Goal: Task Accomplishment & Management: Use online tool/utility

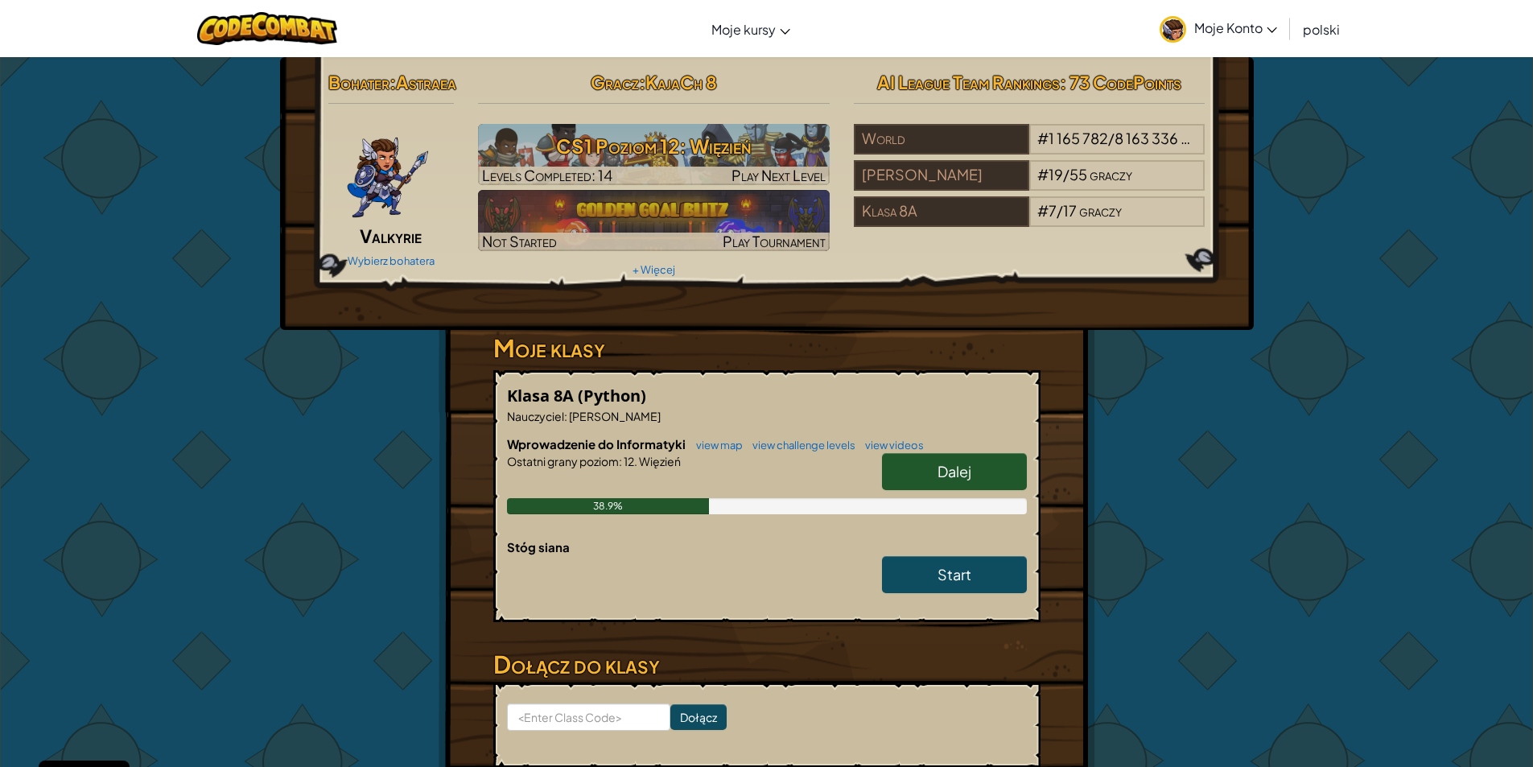
click at [914, 490] on link "Dalej" at bounding box center [954, 471] width 145 height 37
select select "pl"
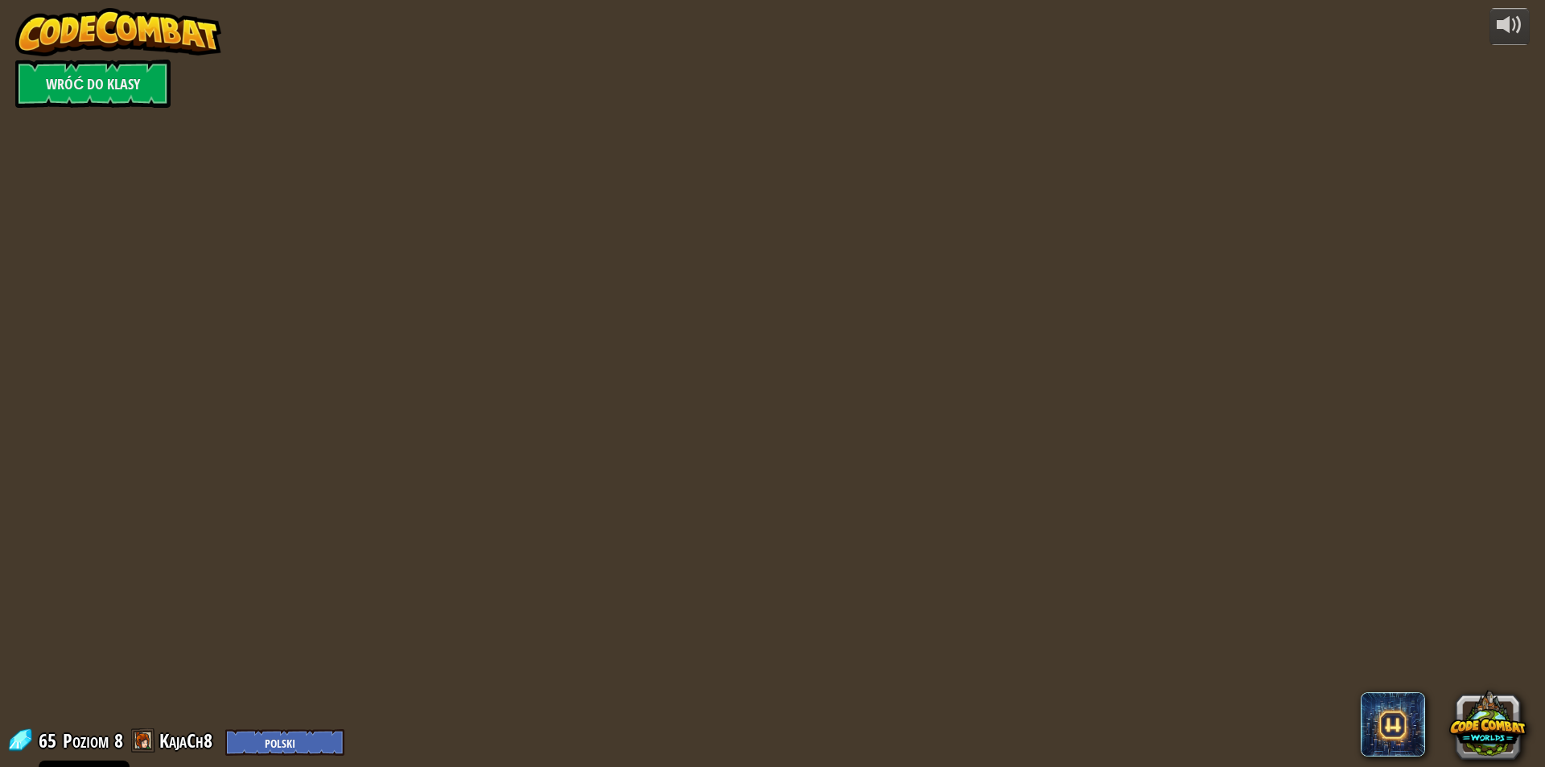
select select "pl"
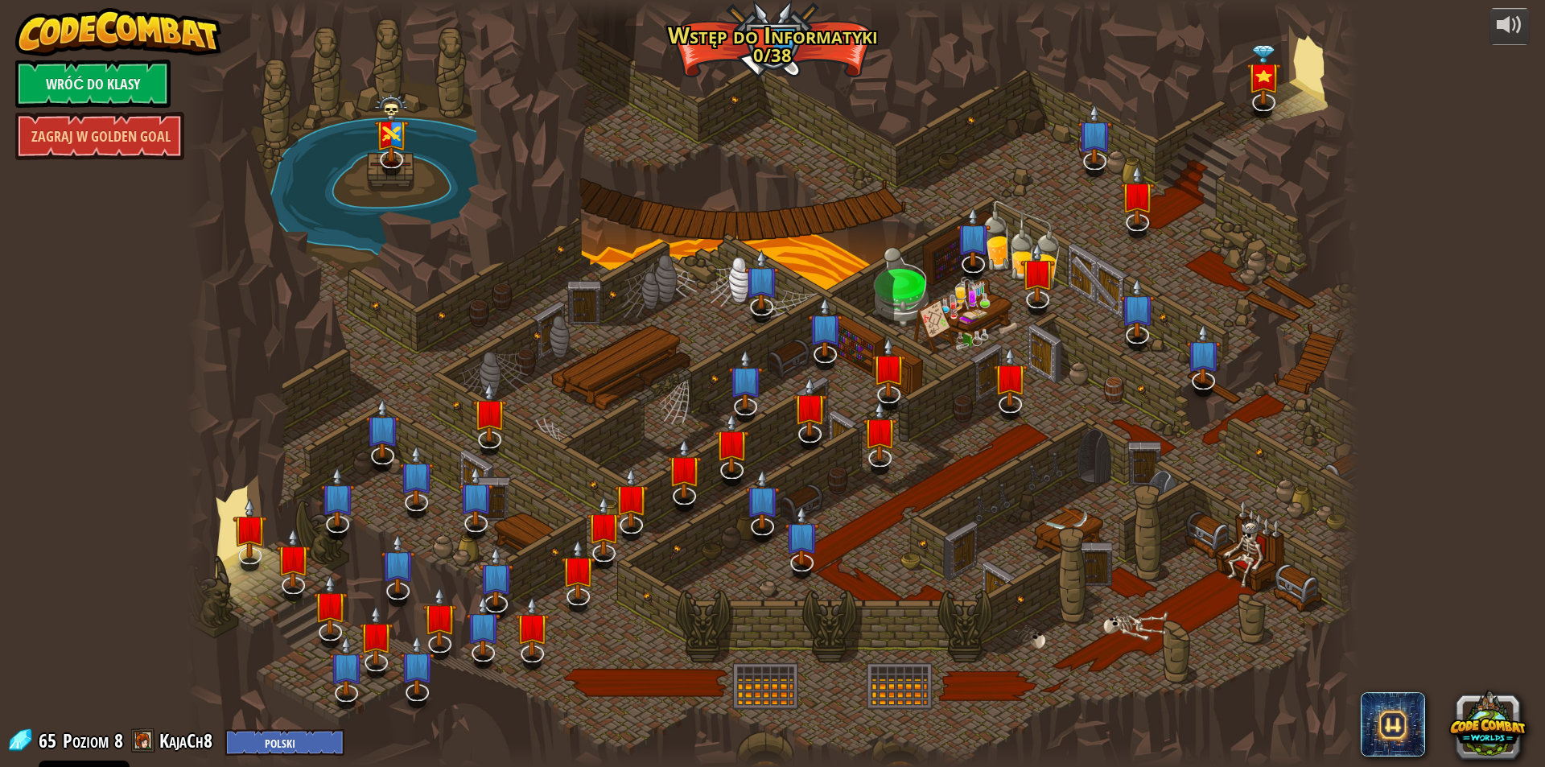
select select "pl"
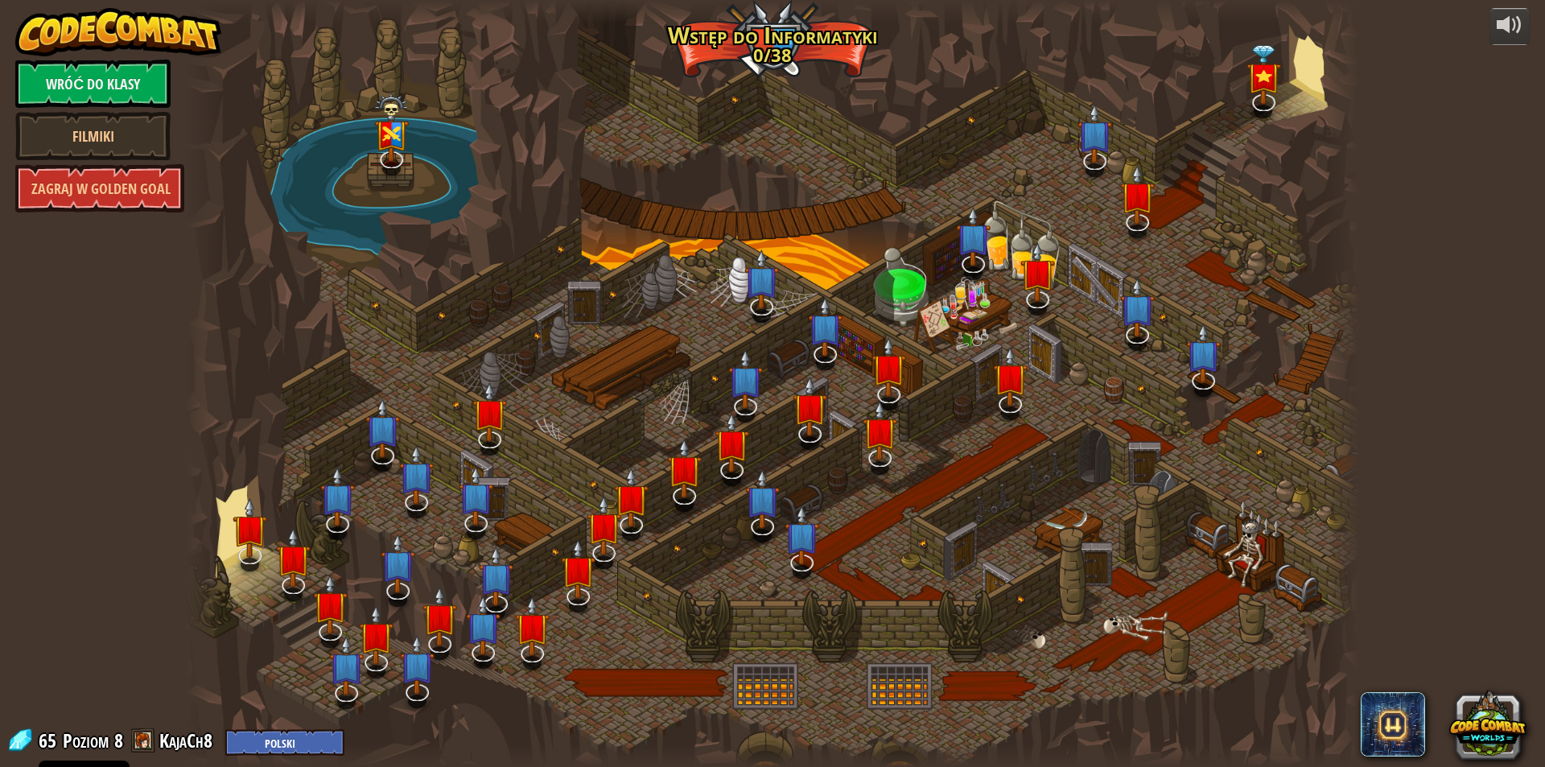
select select "pl"
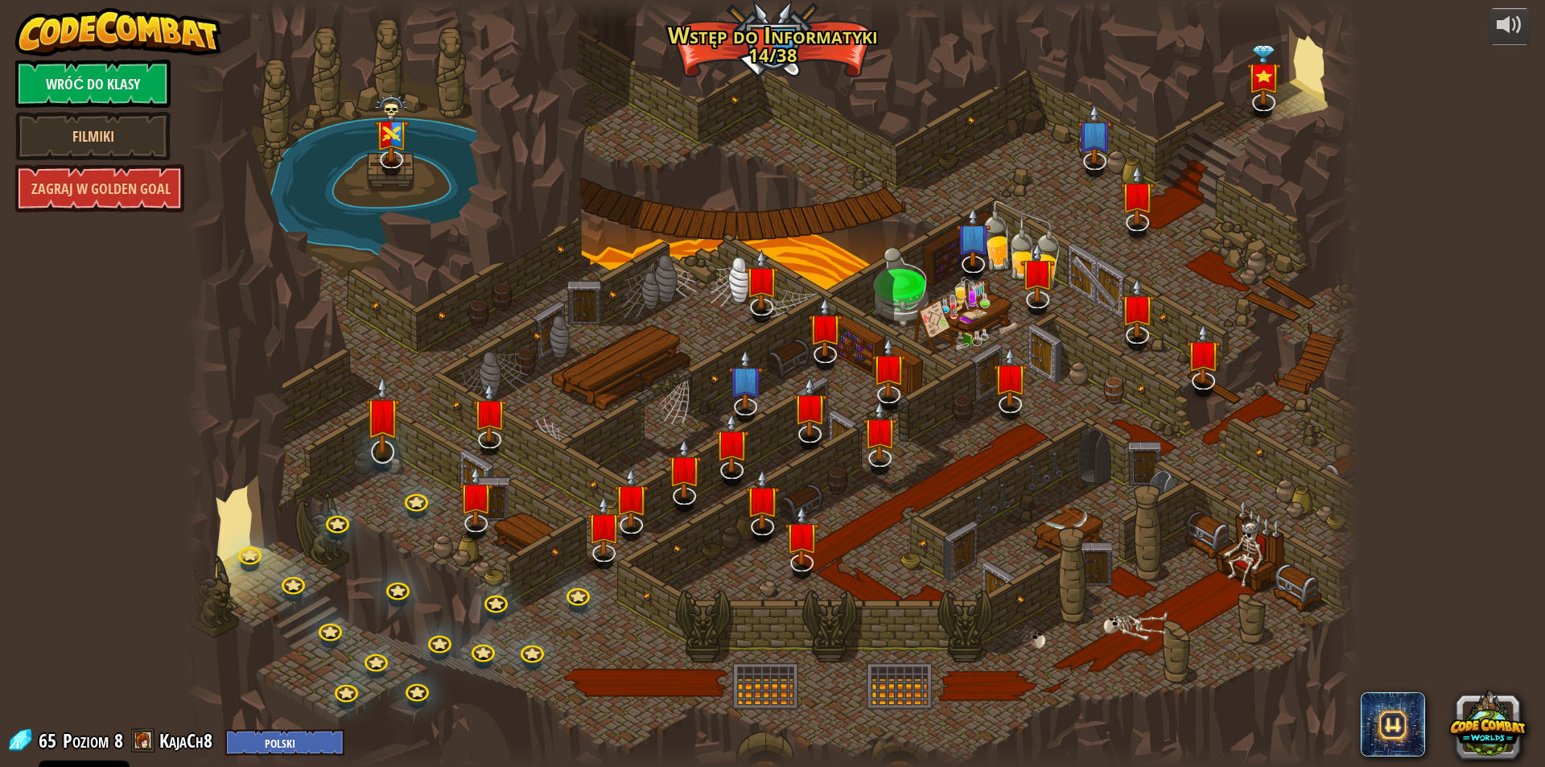
select select "pl"
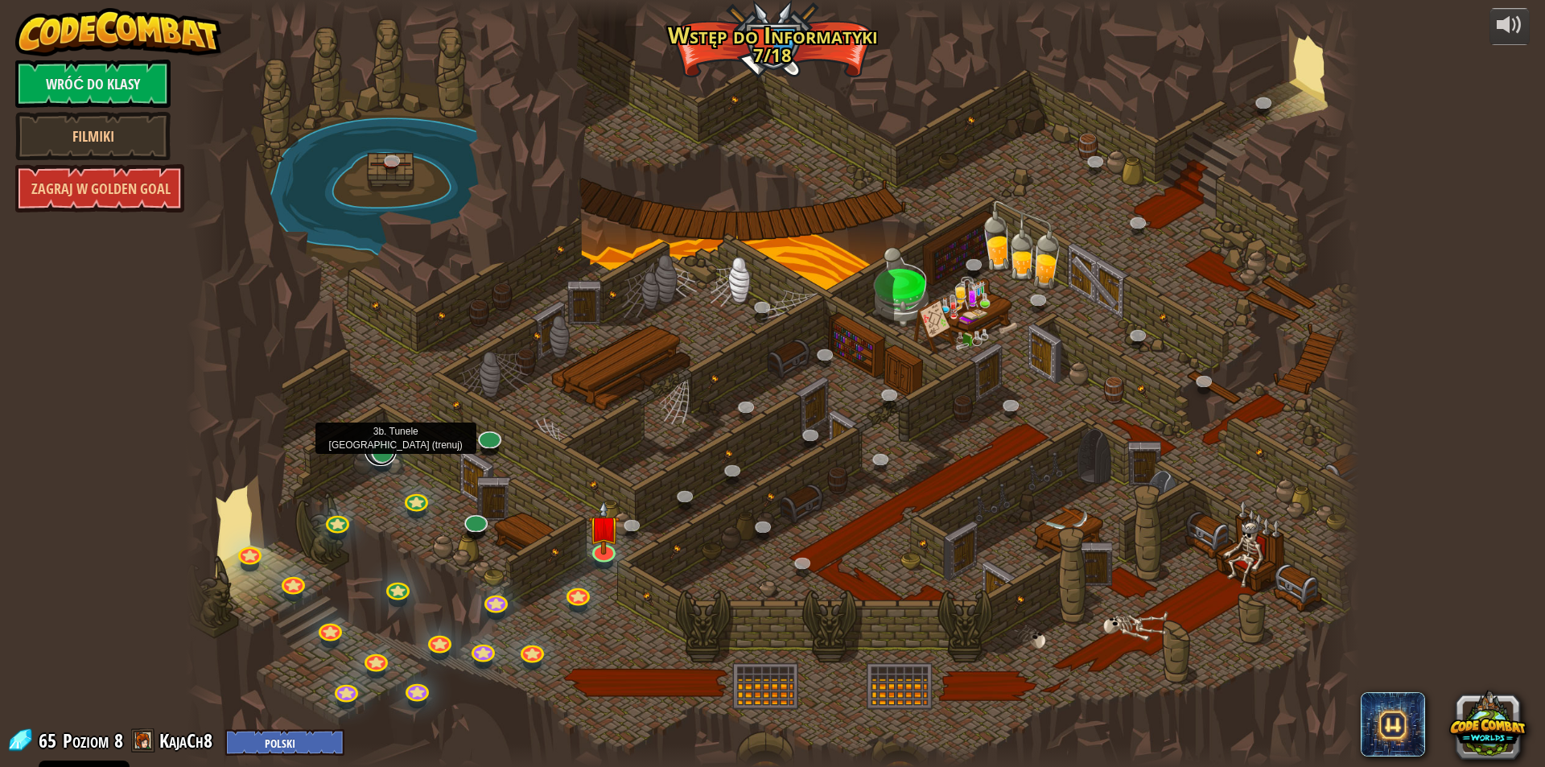
click at [383, 456] on link at bounding box center [381, 450] width 32 height 32
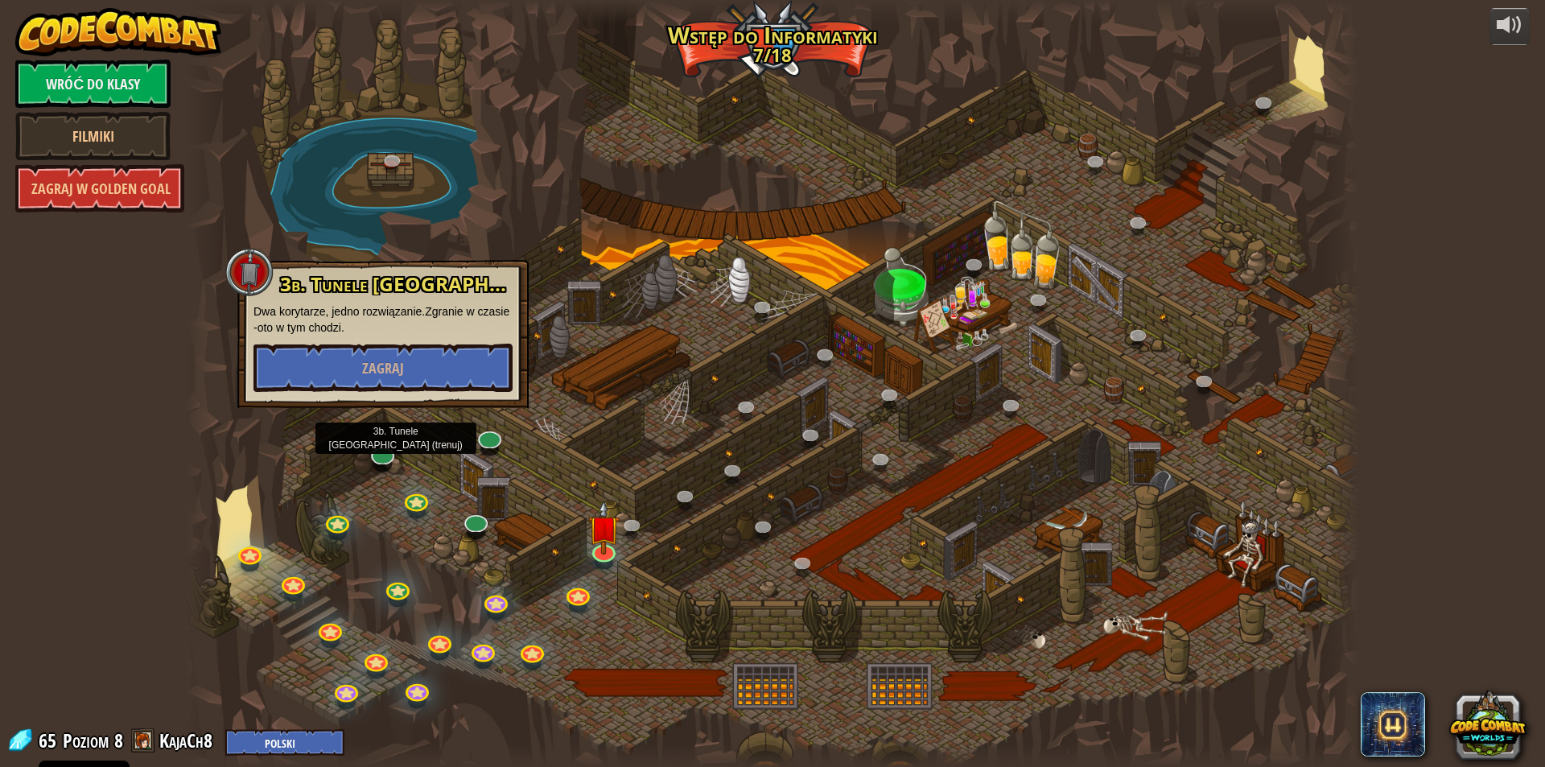
select select "pl"
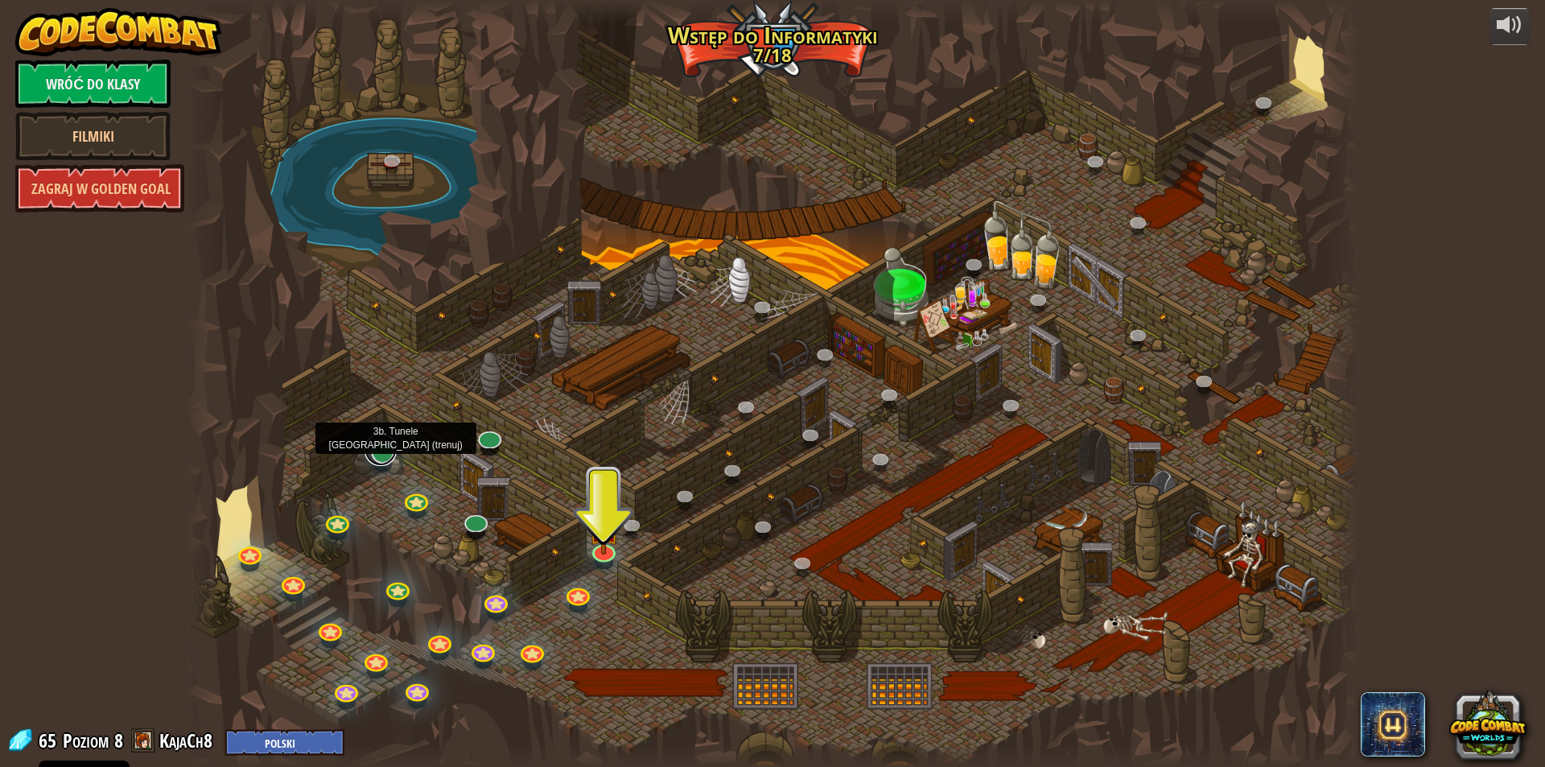
click at [391, 455] on link at bounding box center [381, 450] width 32 height 32
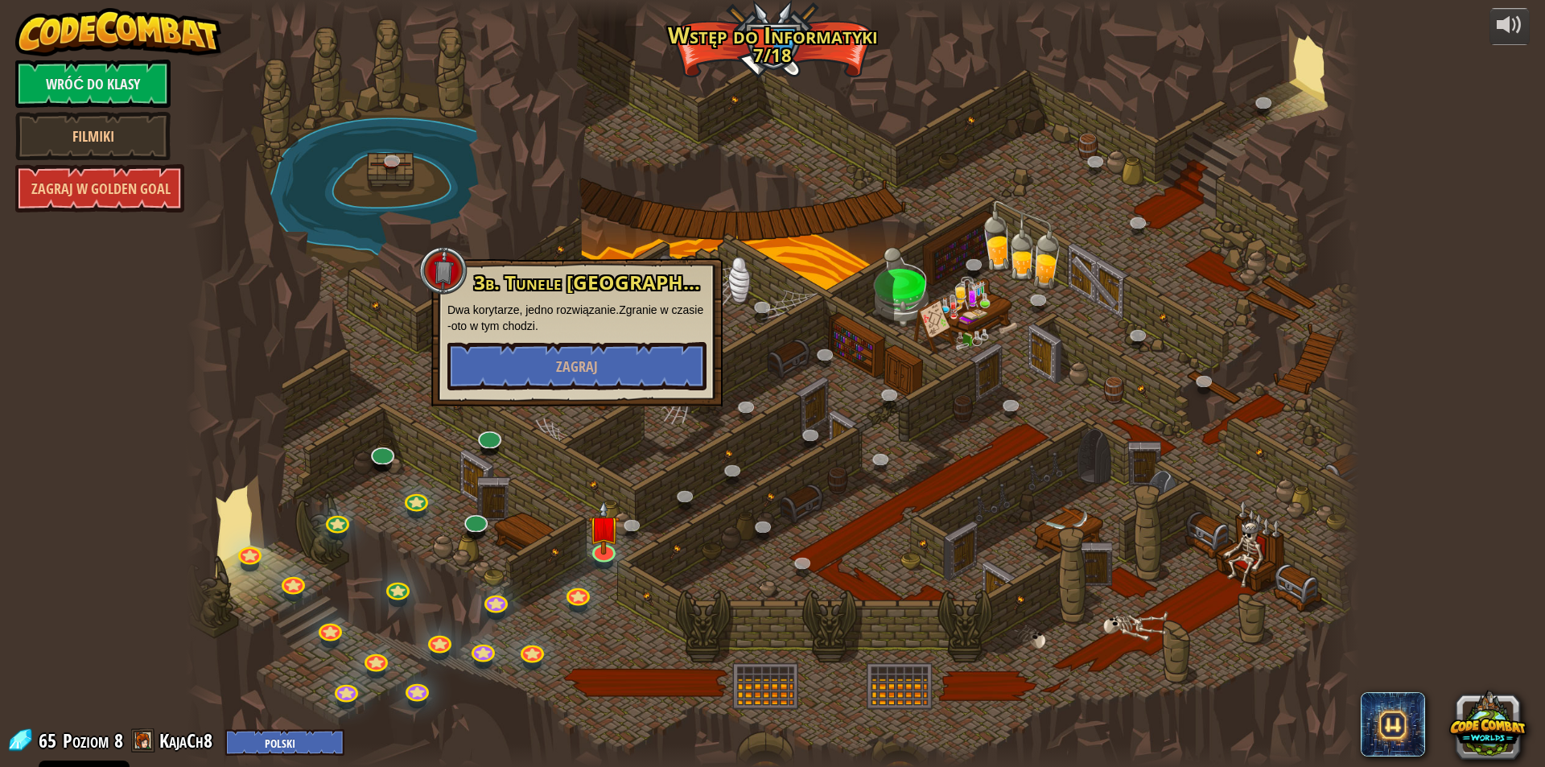
click at [590, 325] on p "Dwa korytarze, jedno rozwiązanie.Zgranie w czasie -oto w tym chodzi." at bounding box center [576, 318] width 259 height 32
click at [563, 354] on button "Zagraj" at bounding box center [576, 366] width 259 height 48
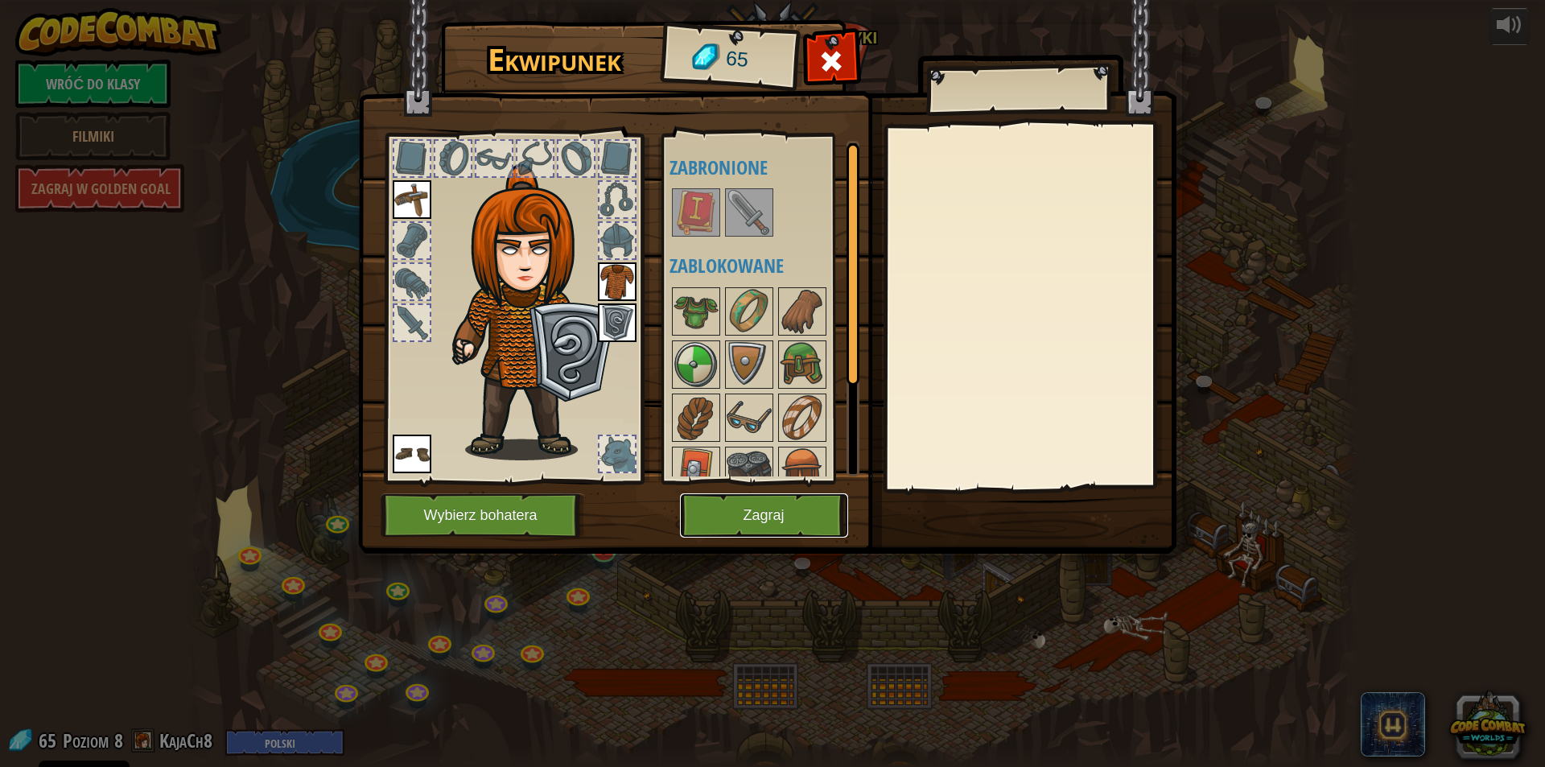
click at [756, 517] on button "Zagraj" at bounding box center [764, 515] width 168 height 44
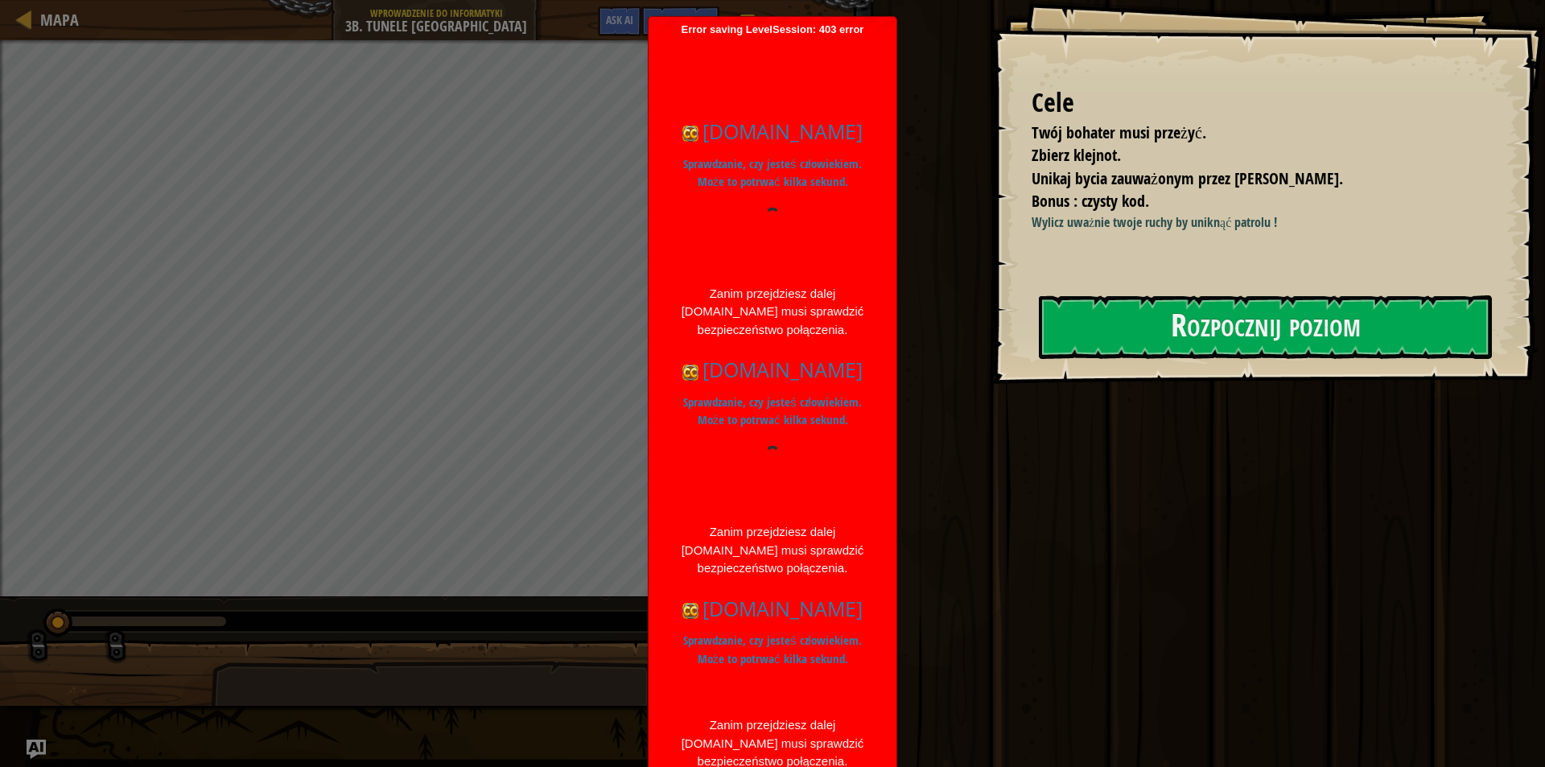
click at [709, 640] on p "Sprawdzanie, czy jesteś człowiekiem. Może to potrwać kilka sekund." at bounding box center [773, 650] width 208 height 36
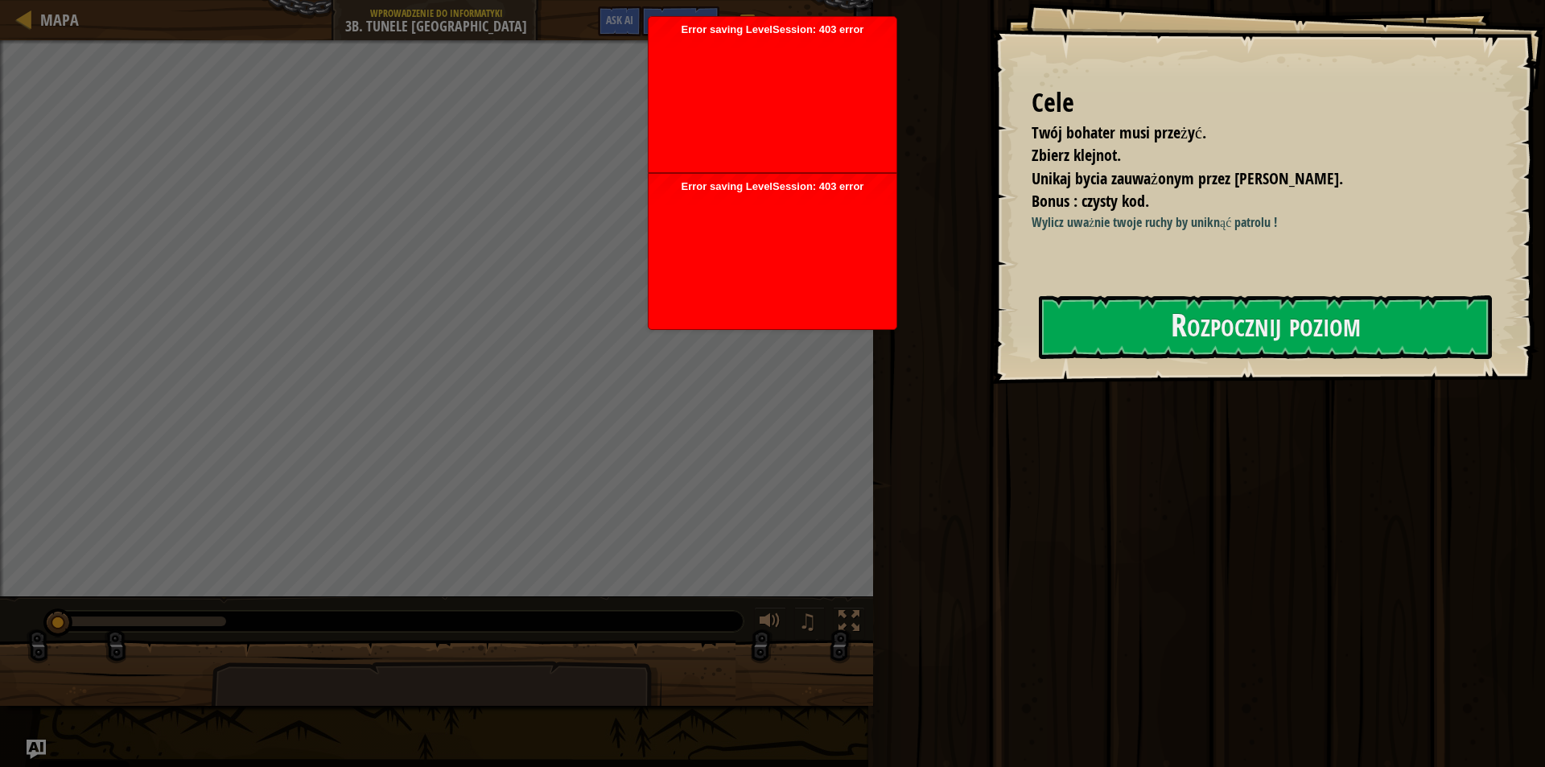
click at [772, 234] on div at bounding box center [773, 257] width 232 height 129
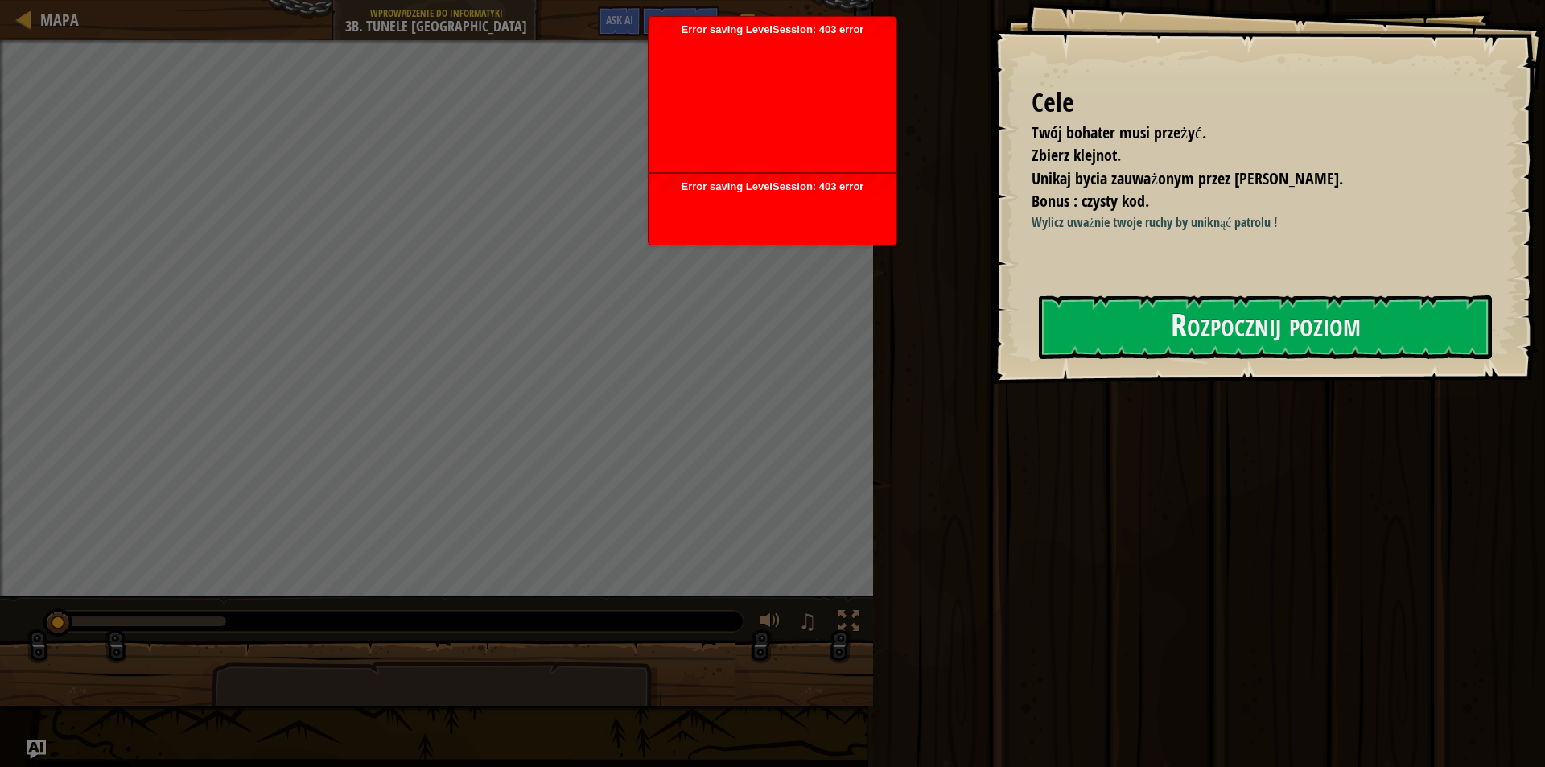
click at [740, 41] on div at bounding box center [773, 100] width 232 height 129
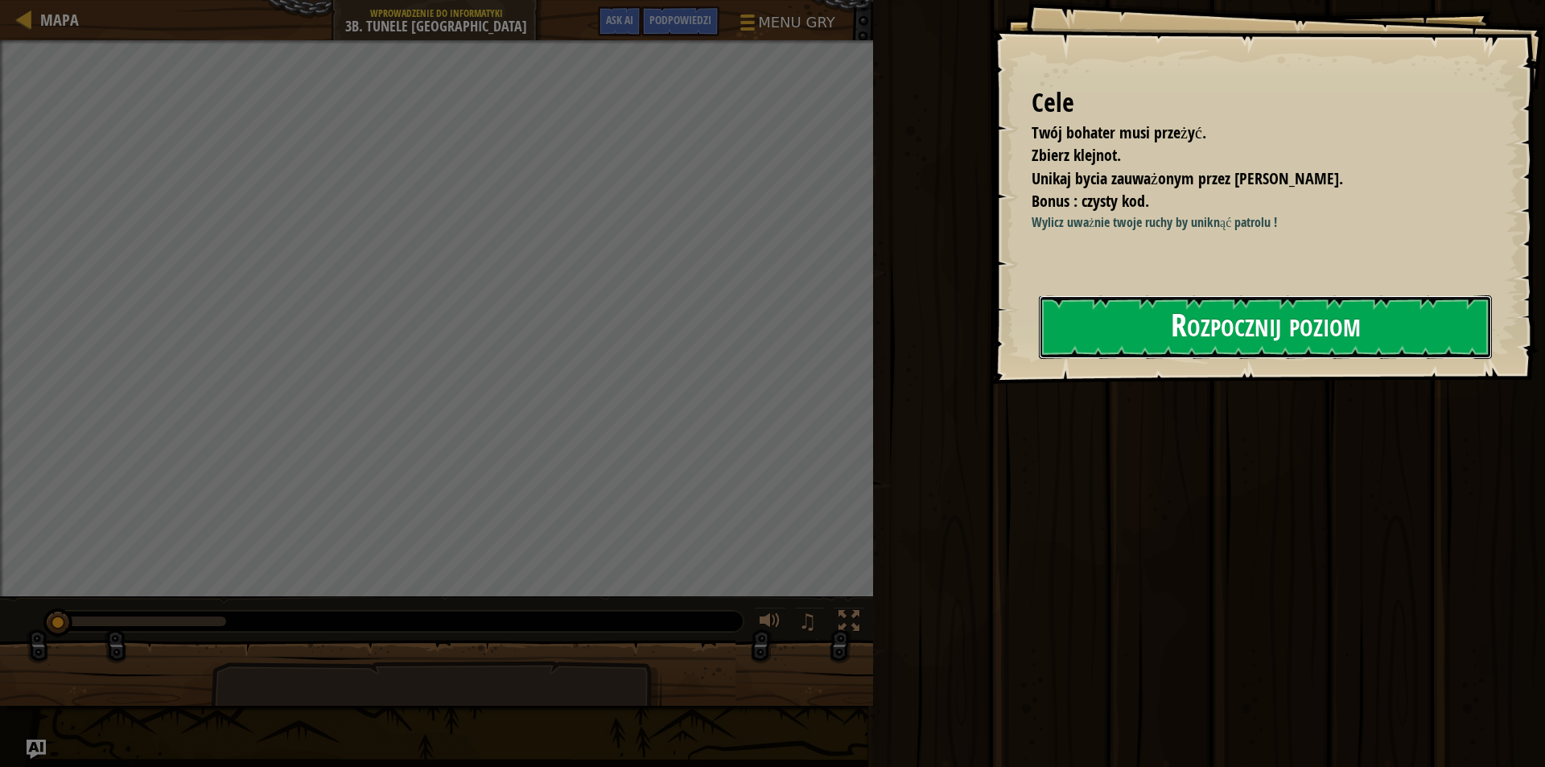
click at [1123, 316] on button "Rozpocznij poziom" at bounding box center [1265, 327] width 453 height 64
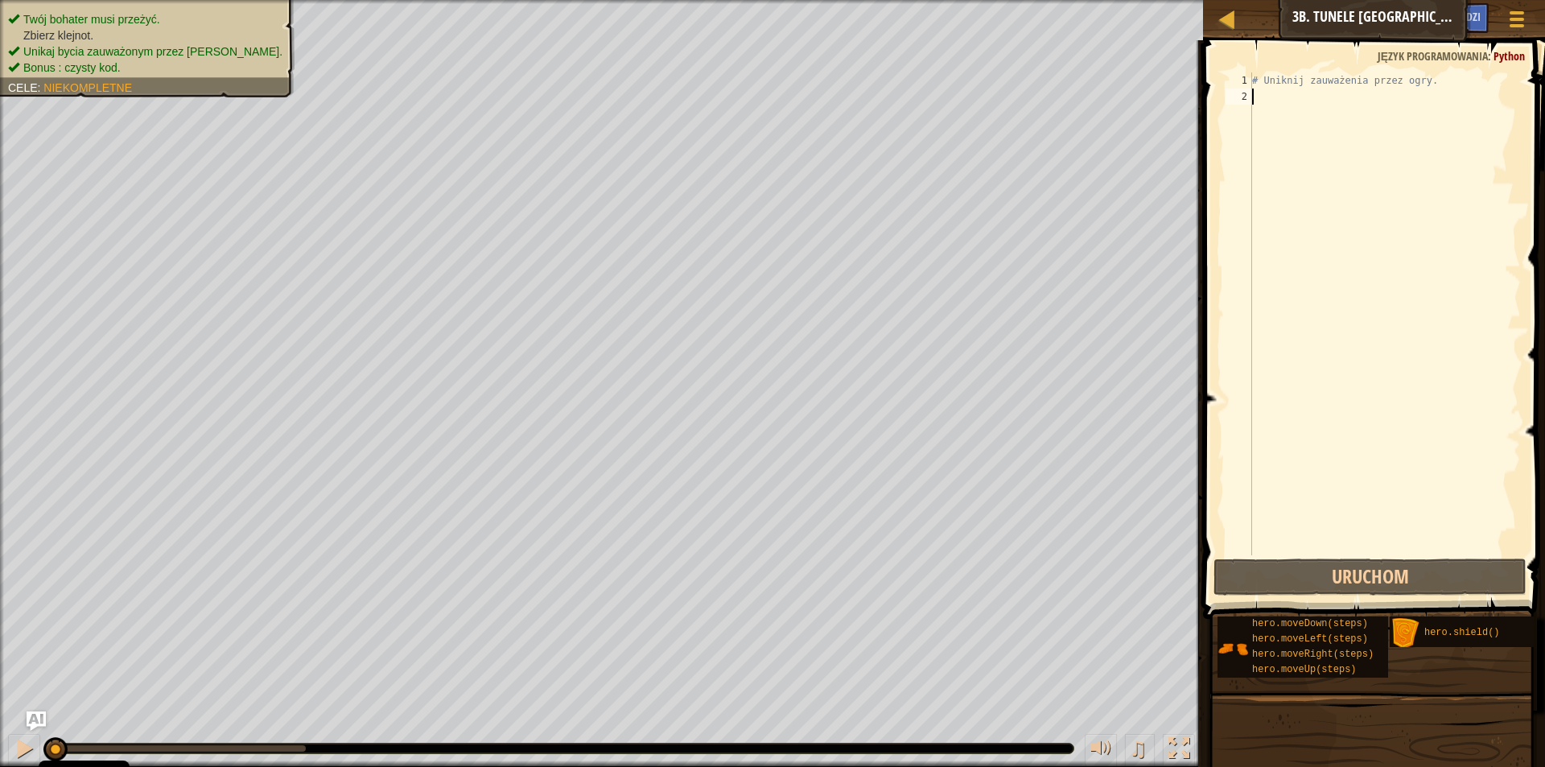
type textarea "r"
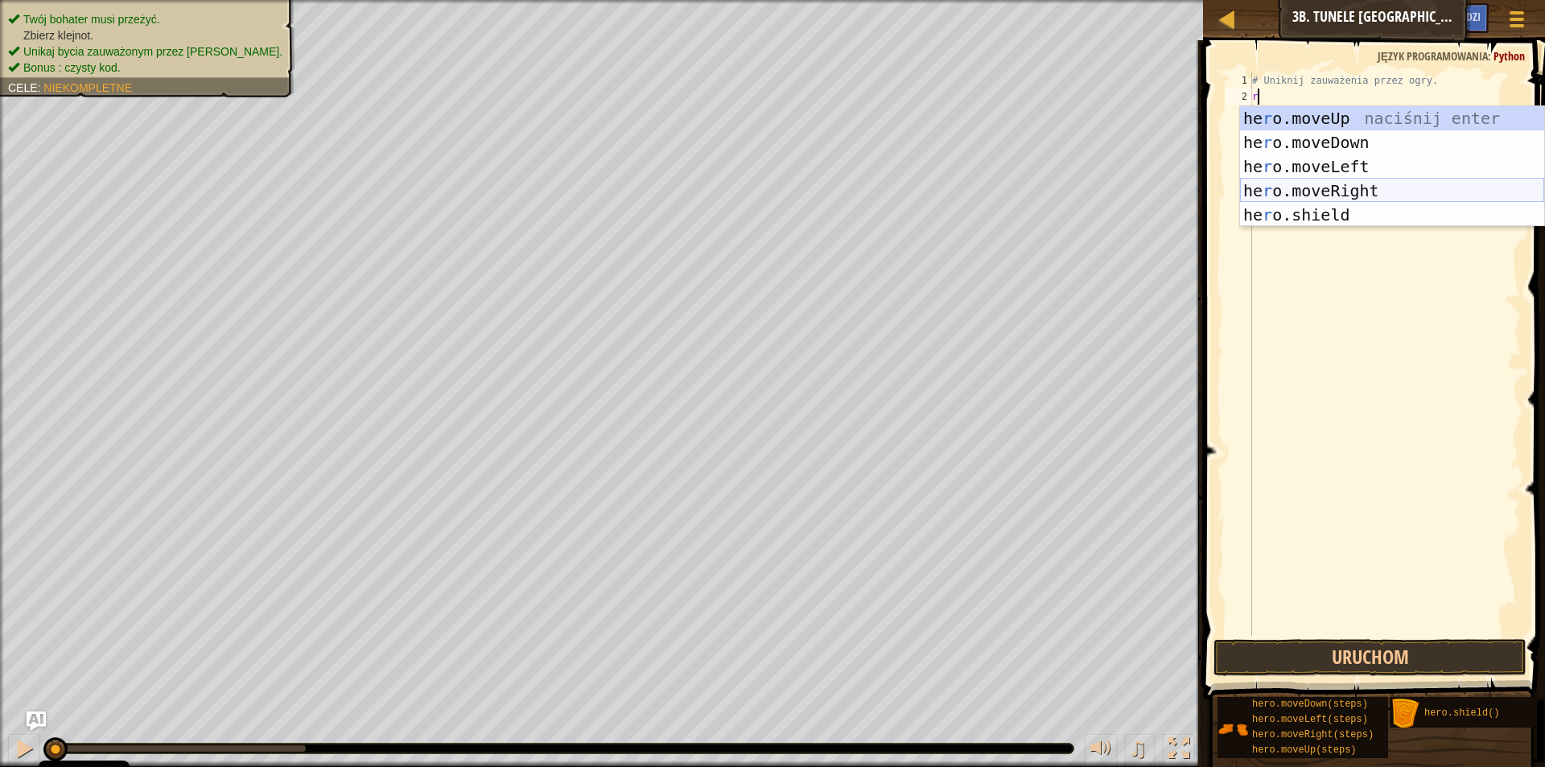
click at [1300, 196] on div "he r o.moveUp naciśnij enter he r o.moveDown naciśnij enter he r o.moveLeft nac…" at bounding box center [1392, 190] width 304 height 169
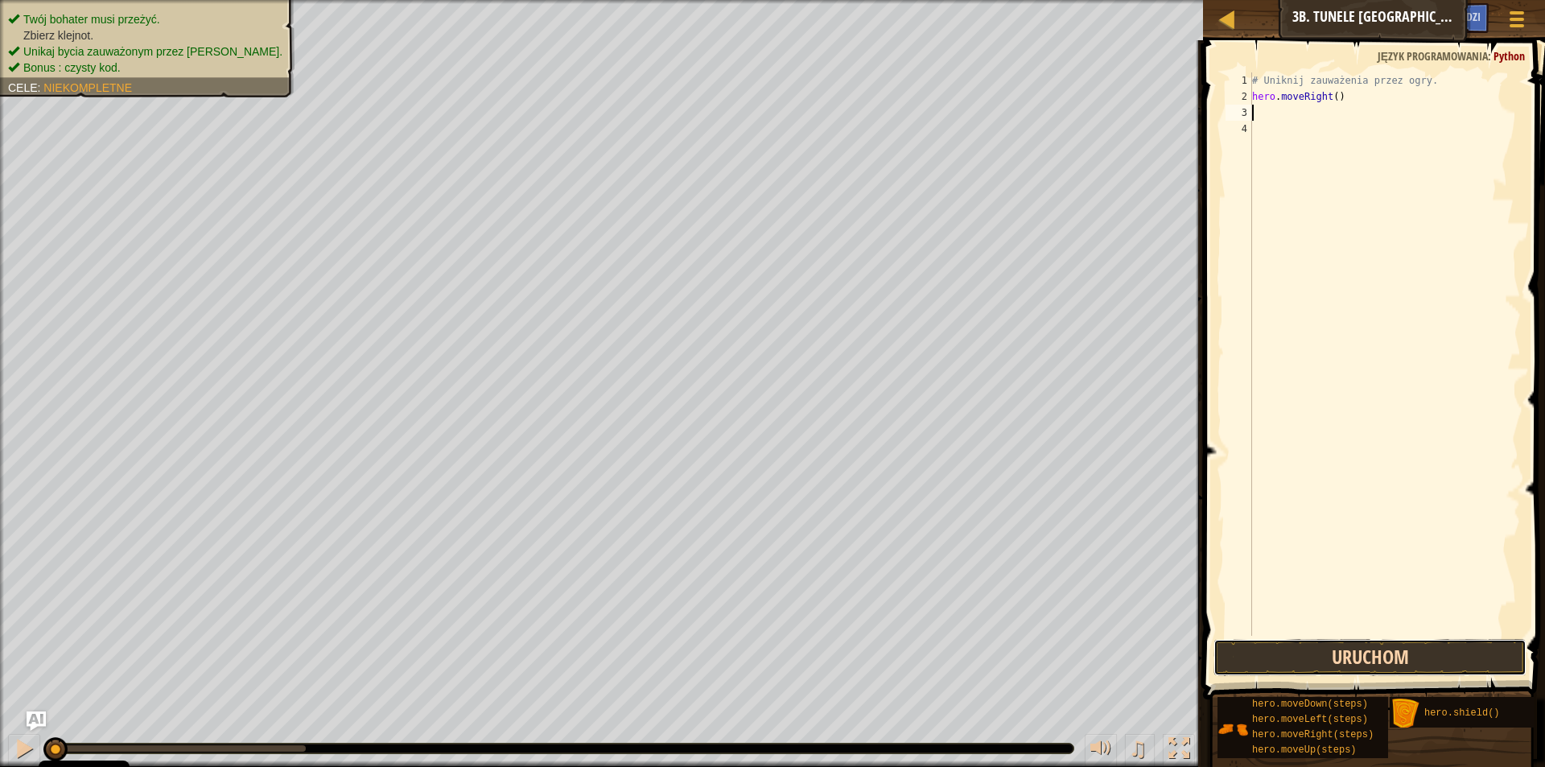
click at [1357, 658] on button "Uruchom" at bounding box center [1370, 657] width 313 height 37
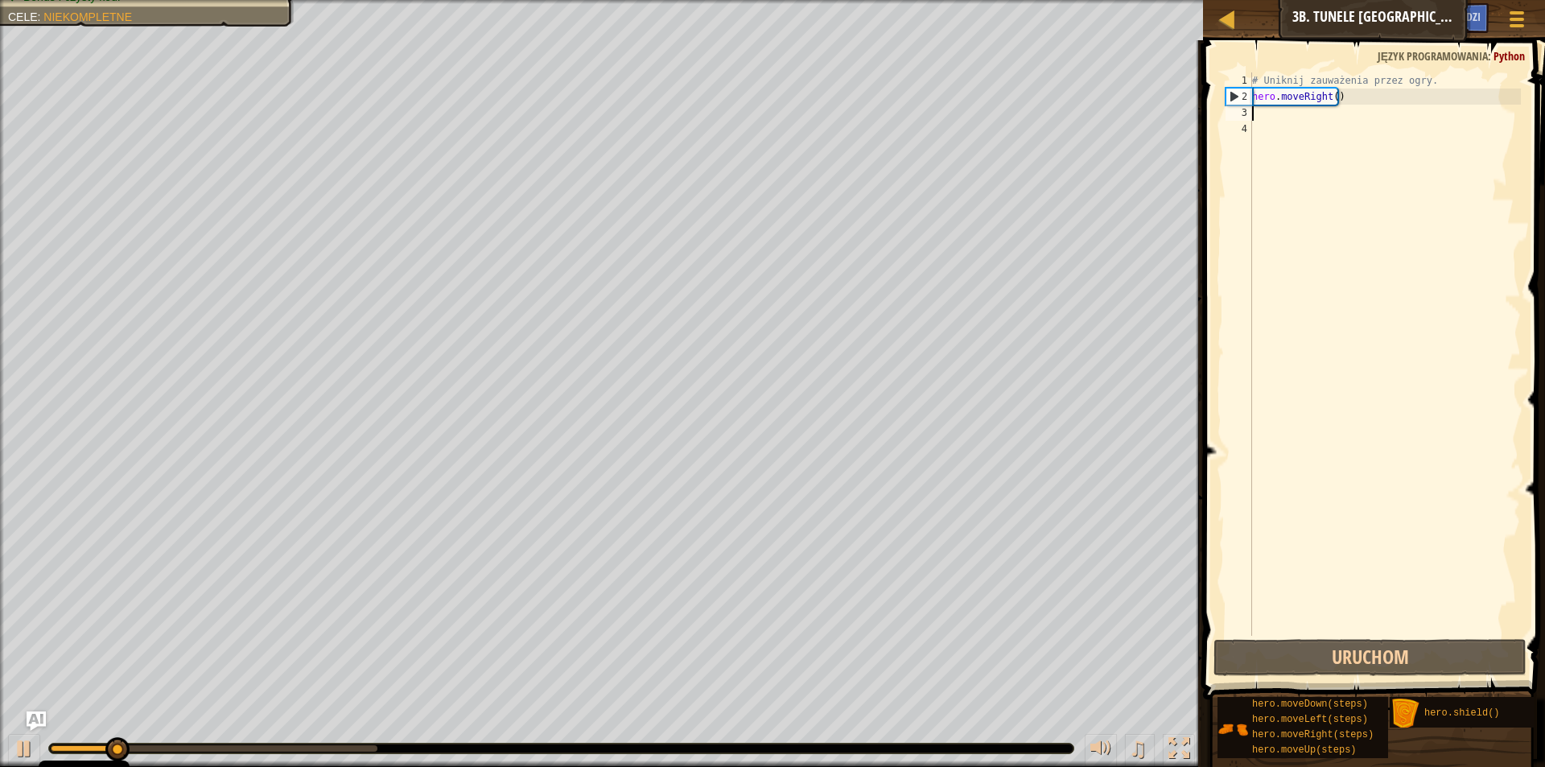
type textarea "r"
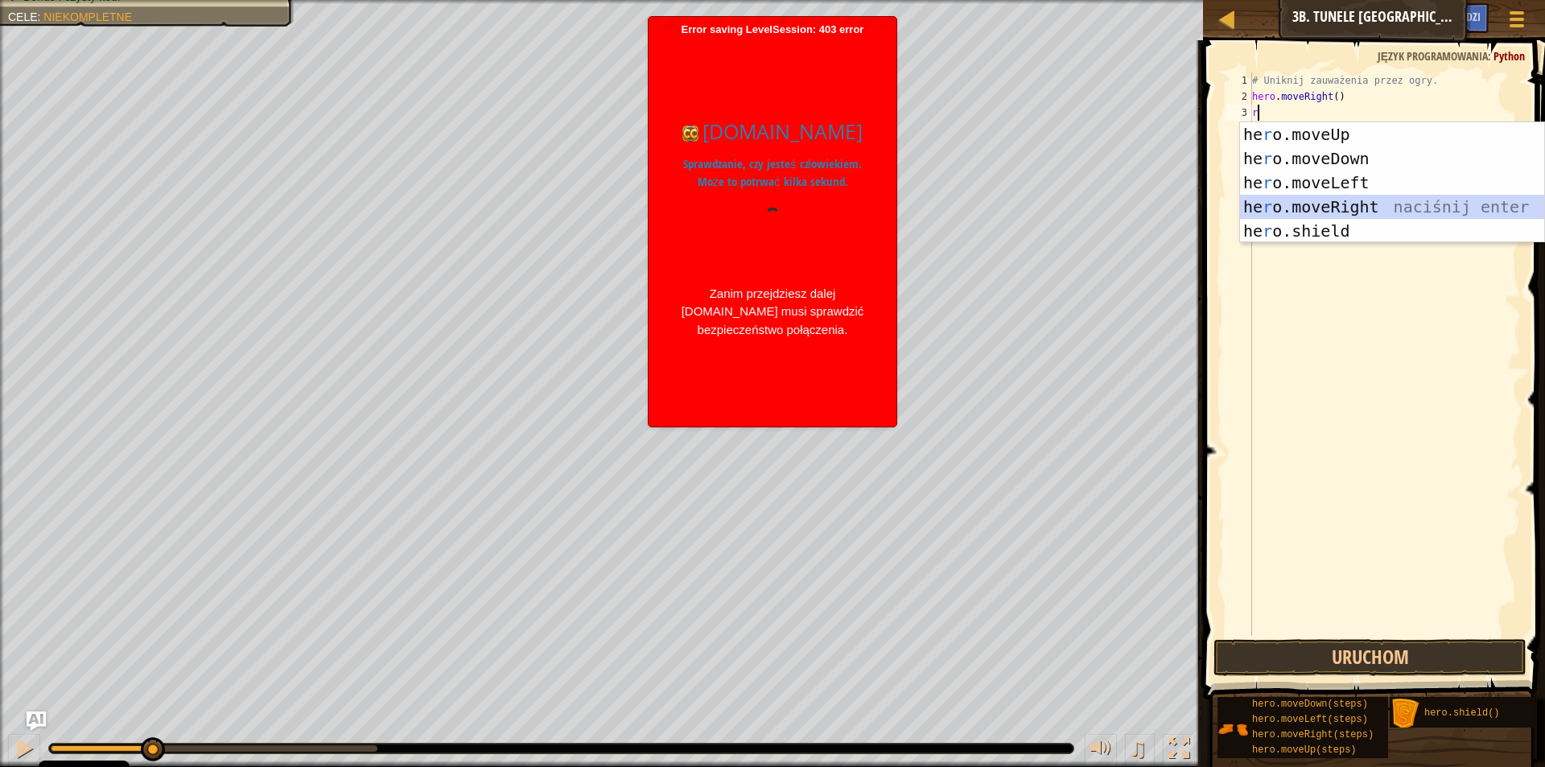
click at [1313, 204] on div "he r o.moveUp naciśnij enter he r o.moveDown naciśnij enter he r o.moveLeft nac…" at bounding box center [1392, 206] width 304 height 169
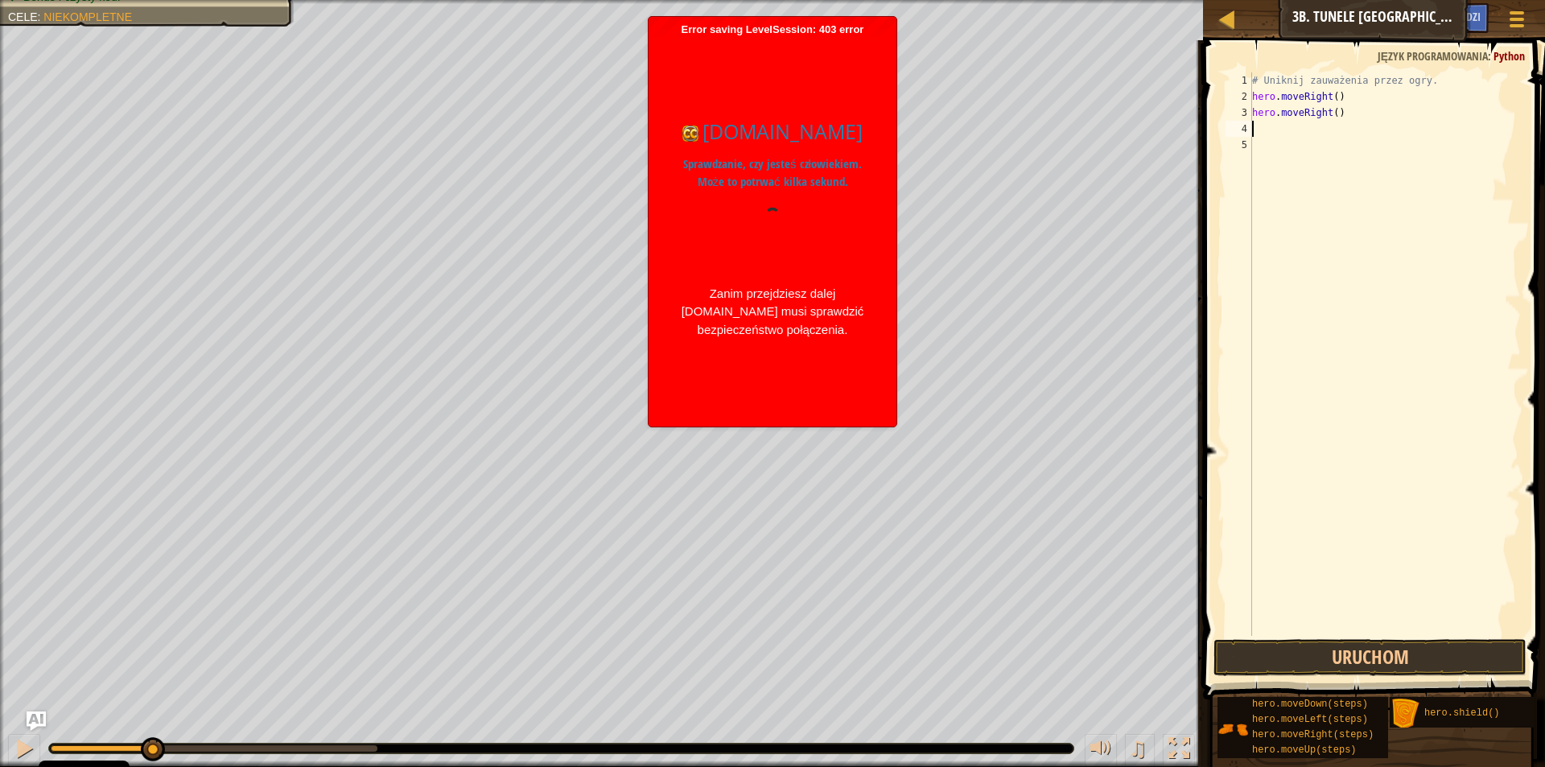
click at [1424, 637] on span at bounding box center [1375, 347] width 355 height 707
click at [1388, 655] on button "Uruchom" at bounding box center [1370, 657] width 313 height 37
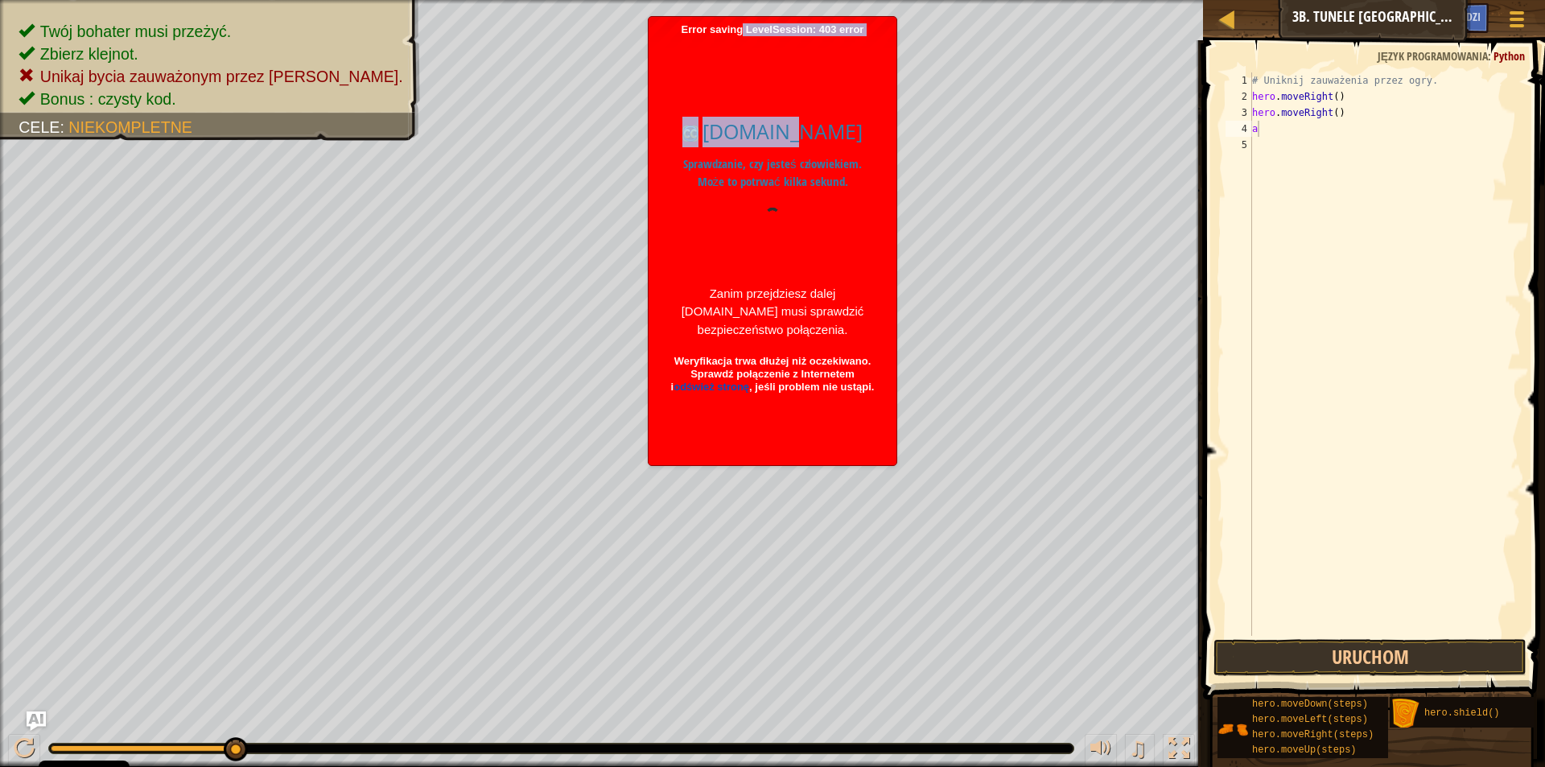
click at [921, 102] on body "Cookie Policy CodeCombat uses a few essential and non-essential cookies. Polity…" at bounding box center [772, 383] width 1545 height 767
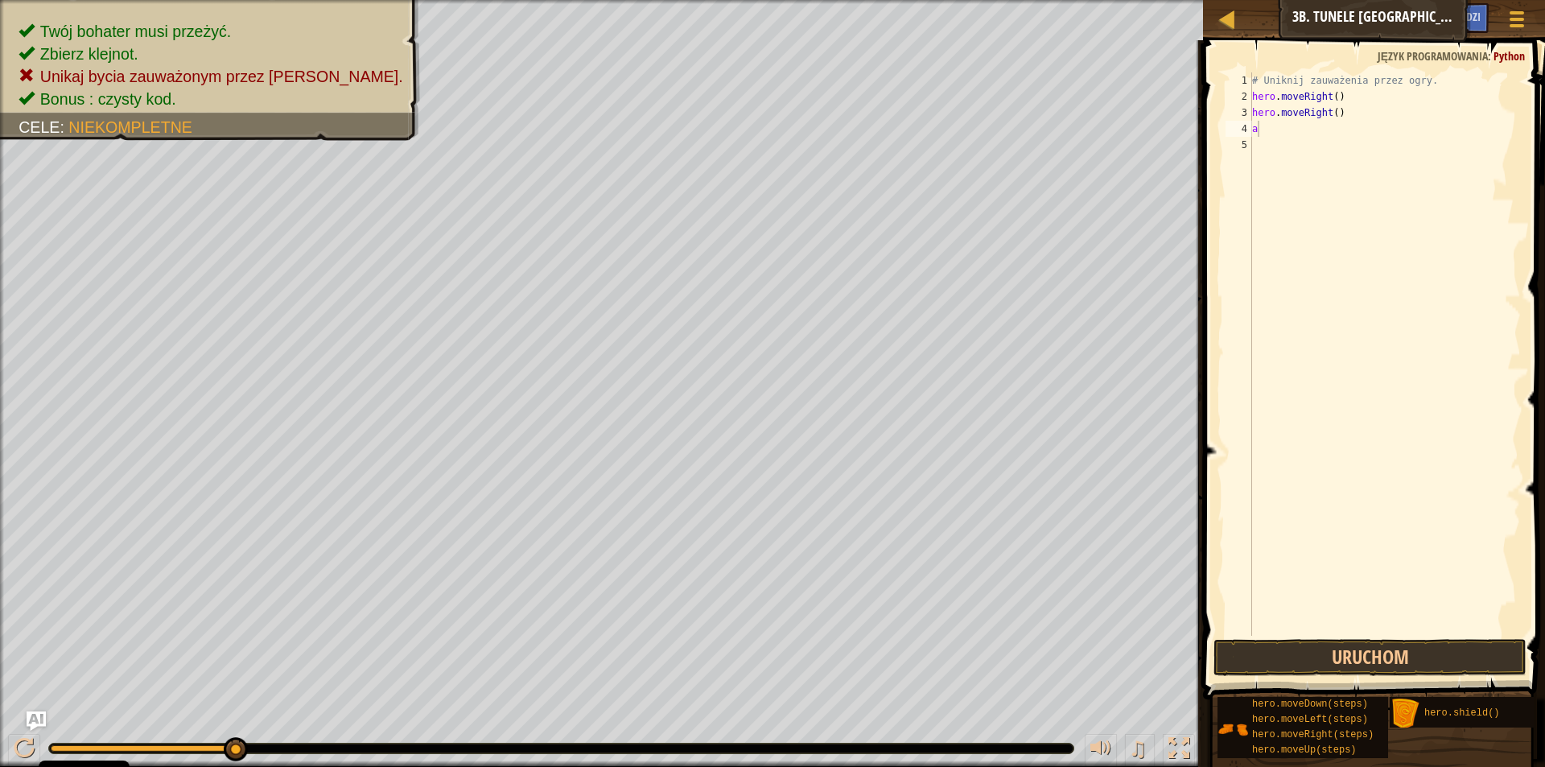
type textarea "hero.moveRight()"
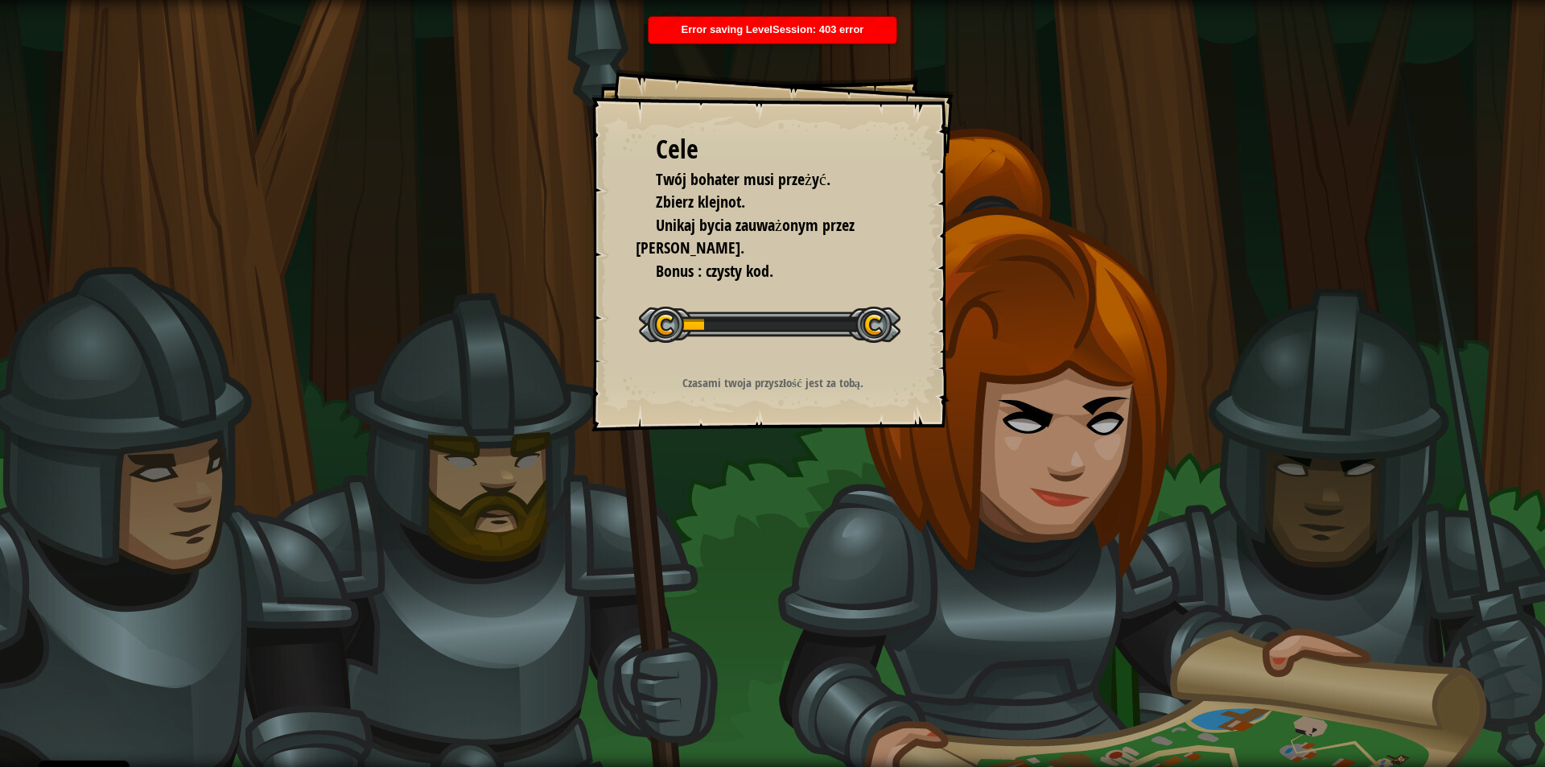
click at [740, 371] on div "Cele Twój bohater musi przeżyć. Zbierz klejnot. Unikaj bycia zauważonym przez o…" at bounding box center [773, 250] width 362 height 362
